Goal: Find specific page/section: Find specific page/section

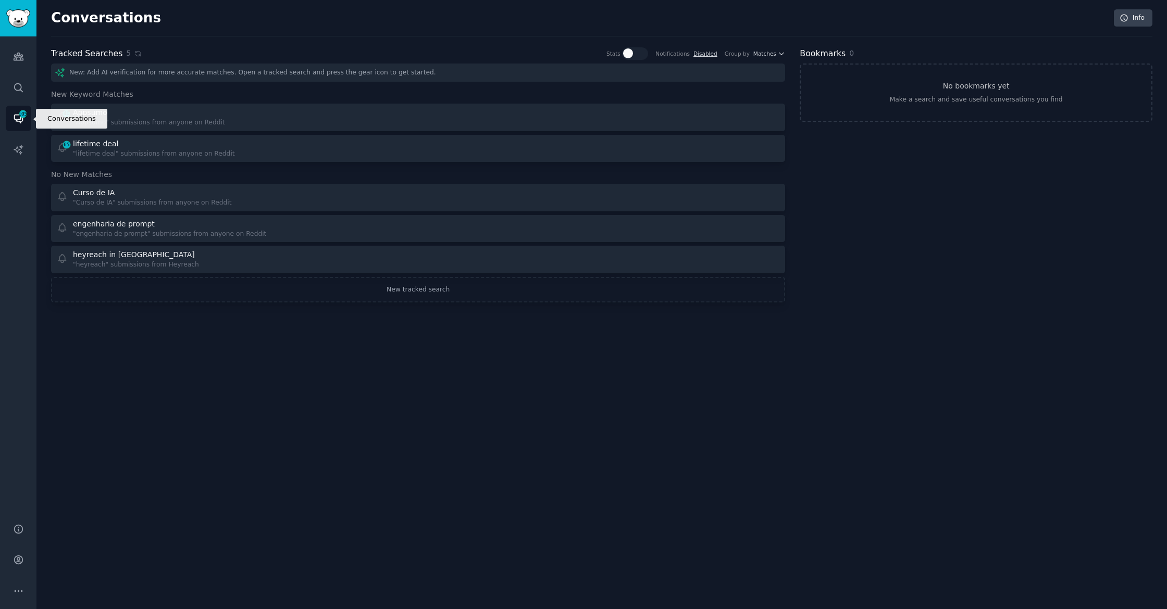
click at [17, 117] on icon "Sidebar" at bounding box center [18, 118] width 11 height 11
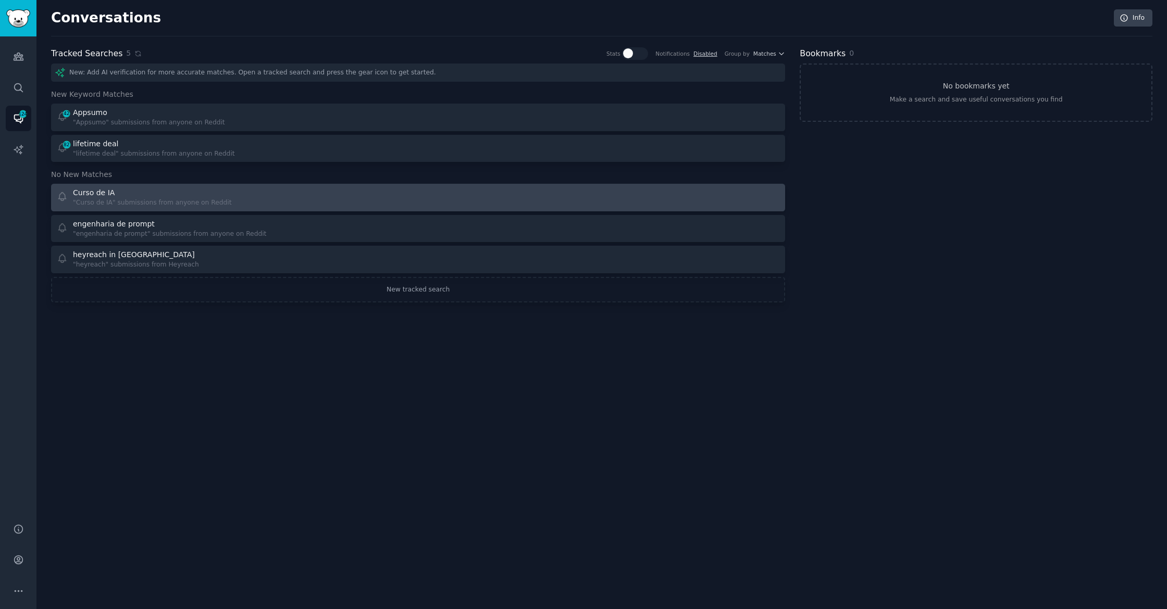
click at [156, 190] on div "Curso de IA" at bounding box center [152, 193] width 158 height 11
